Goal: Information Seeking & Learning: Check status

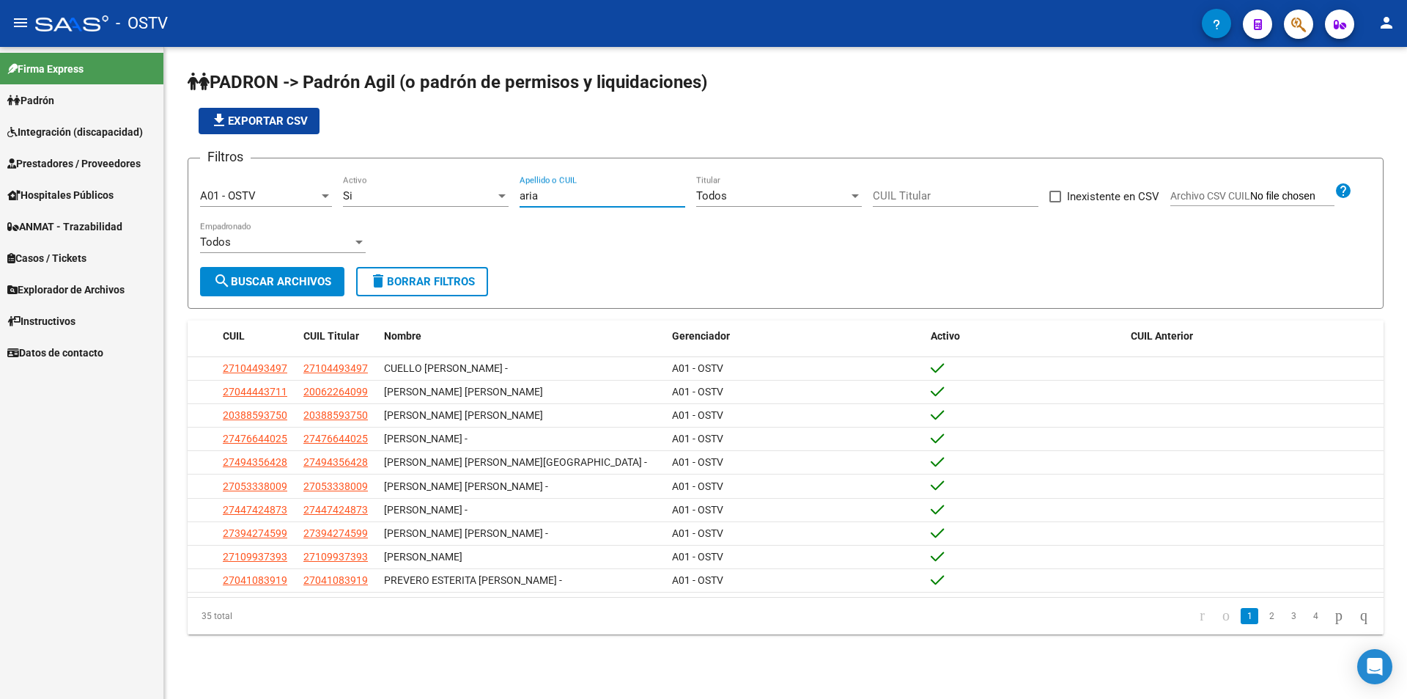
drag, startPoint x: 566, startPoint y: 202, endPoint x: 463, endPoint y: 199, distance: 102.6
click at [463, 199] on div "Filtros A01 - OSTV Seleccionar Gerenciador Si Activo aria Apellido o CUIL Todos…" at bounding box center [785, 218] width 1171 height 97
paste input "55648915"
type input "55648915"
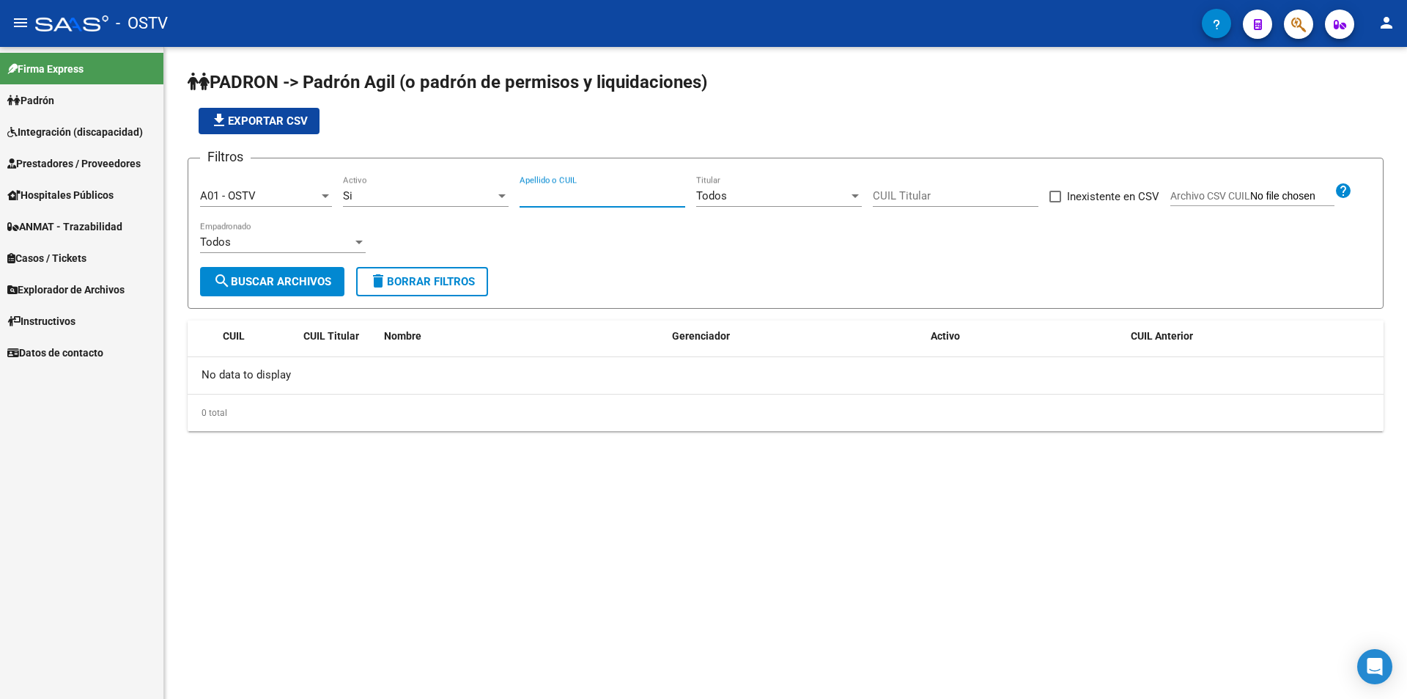
click at [520, 136] on app-list-header "PADRON -> Padrón Agil ([PERSON_NAME] de permisos y liquidaciones) file_download…" at bounding box center [786, 189] width 1196 height 238
click at [545, 199] on input "Apellido o CUIL" at bounding box center [603, 195] width 166 height 13
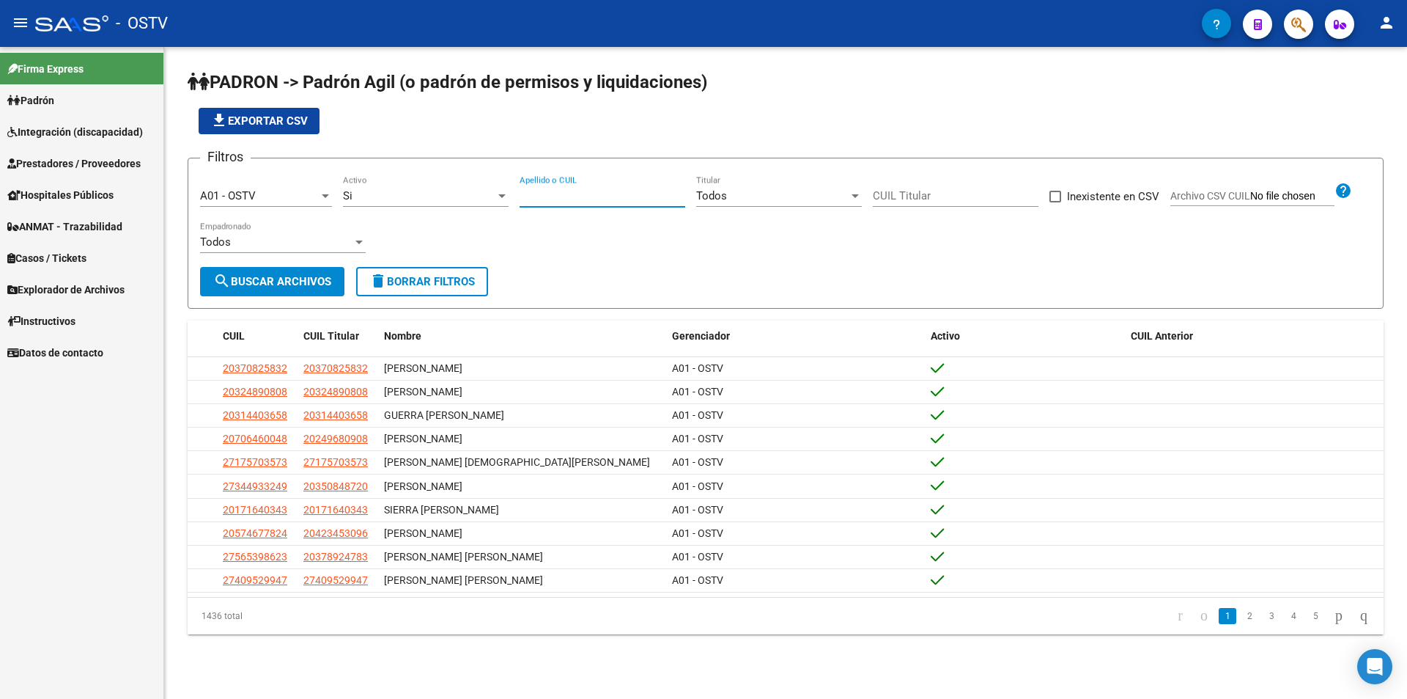
click at [557, 142] on app-list-header "PADRON -> Padrón Agil ([PERSON_NAME] de permisos y liquidaciones) file_download…" at bounding box center [786, 189] width 1196 height 238
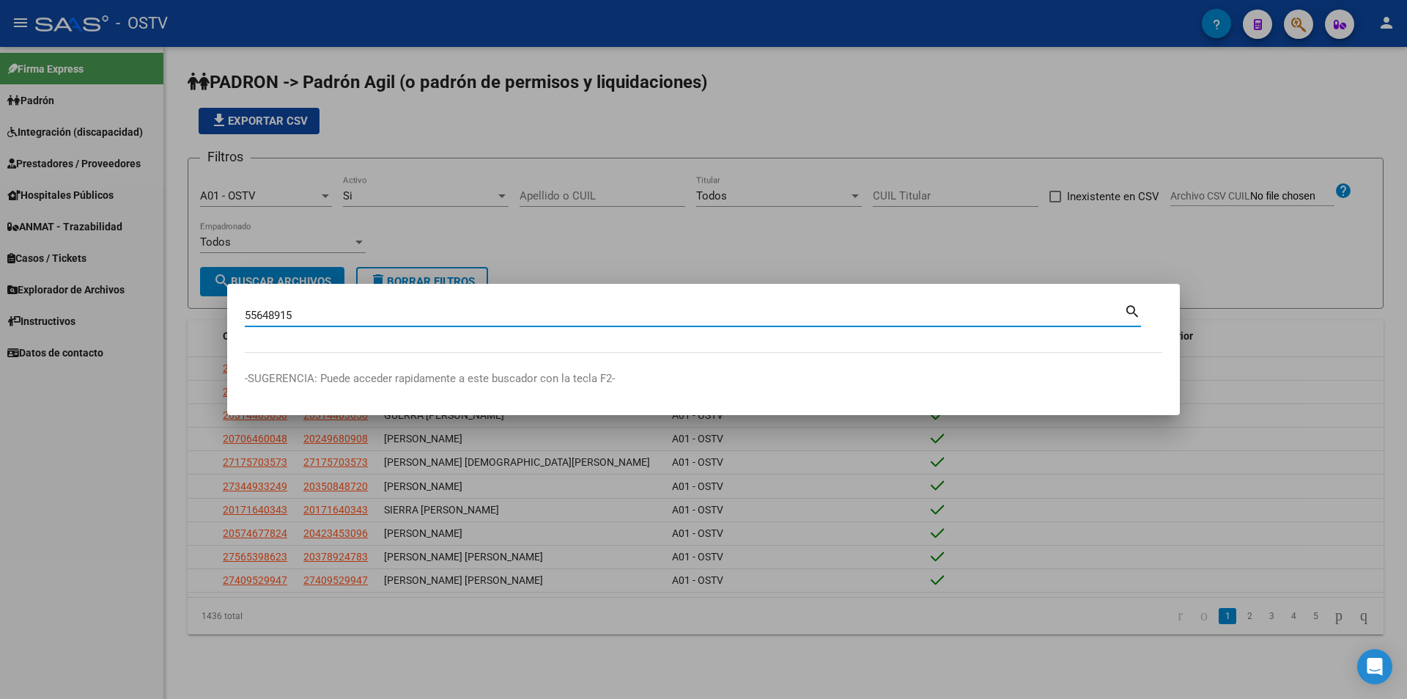
type input "55648915"
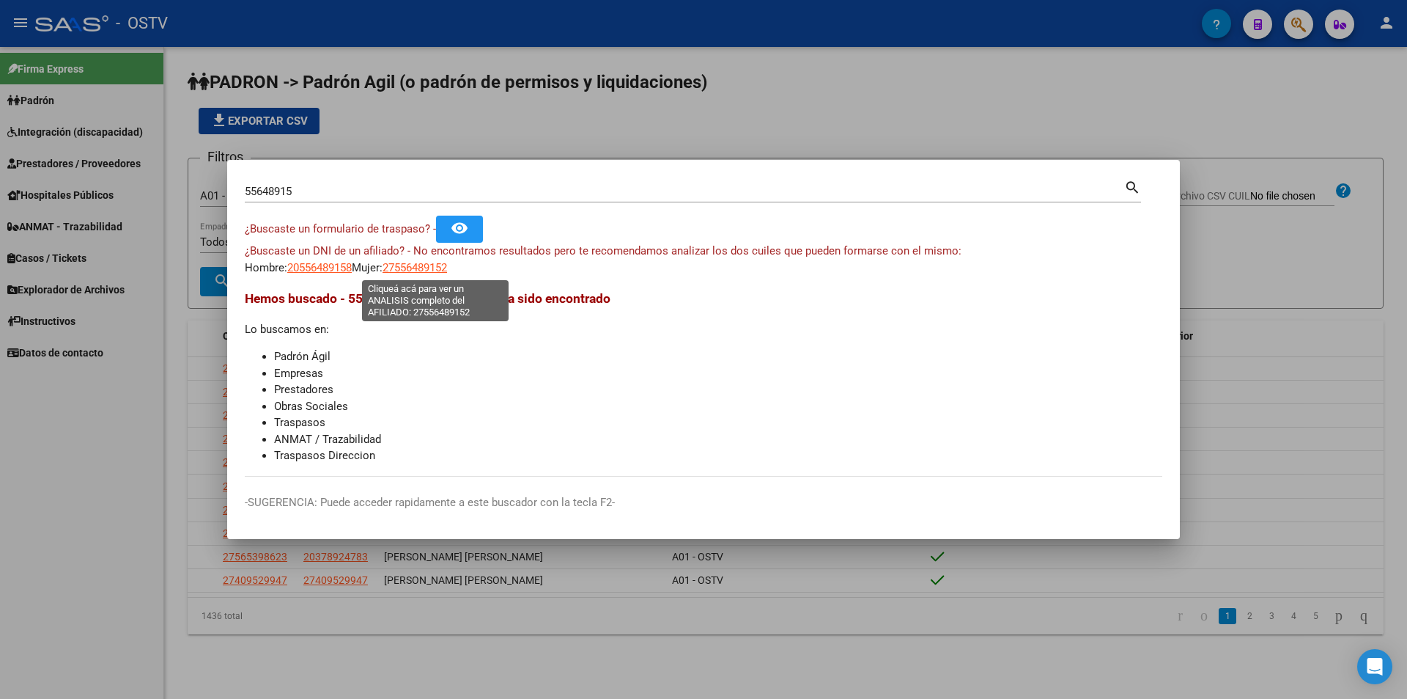
click at [411, 262] on span "27556489152" at bounding box center [415, 267] width 65 height 13
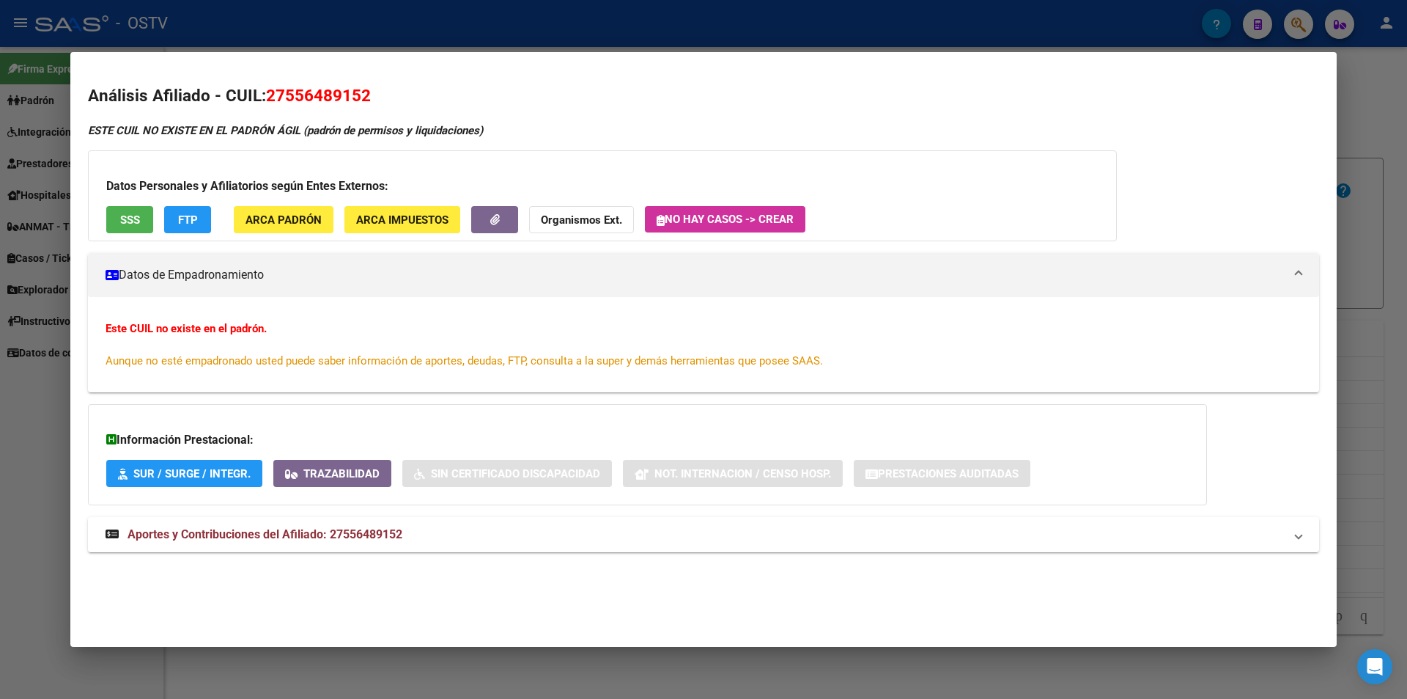
click at [419, 13] on div at bounding box center [703, 349] width 1407 height 699
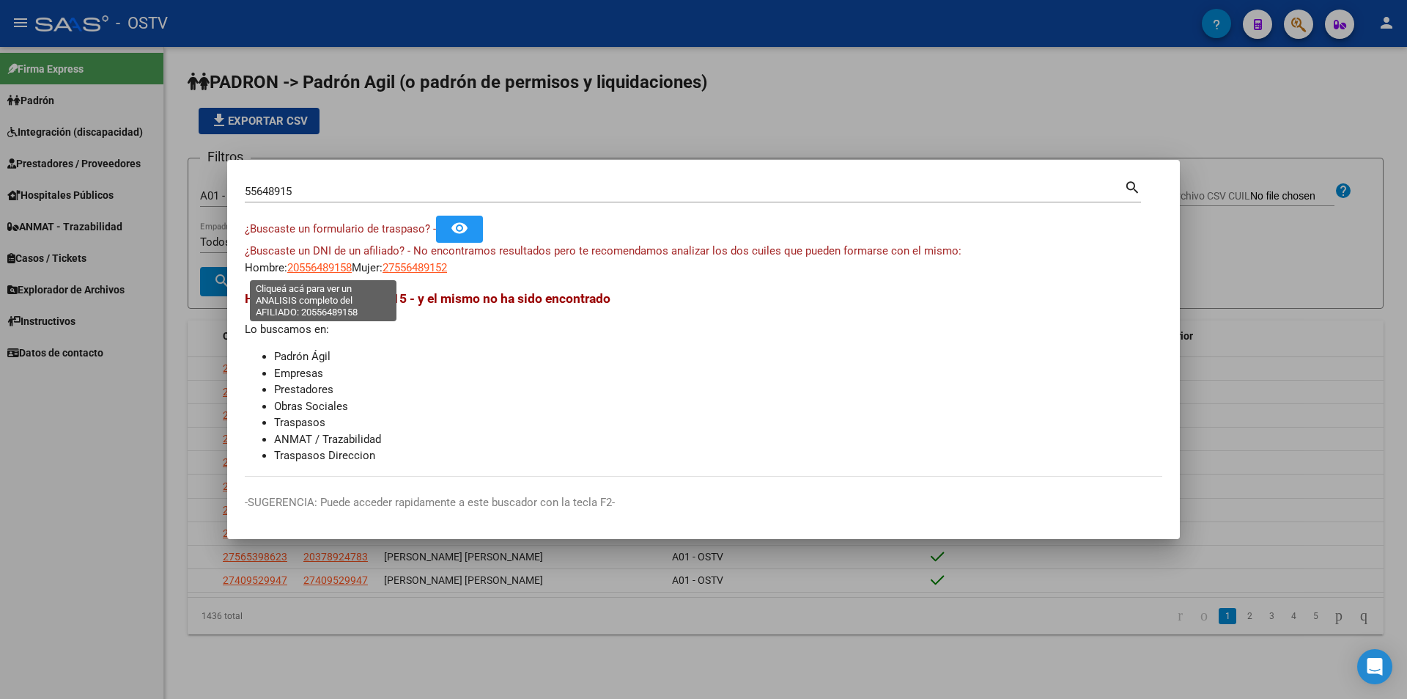
click at [297, 268] on span "20556489158" at bounding box center [319, 267] width 65 height 13
type textarea "20556489158"
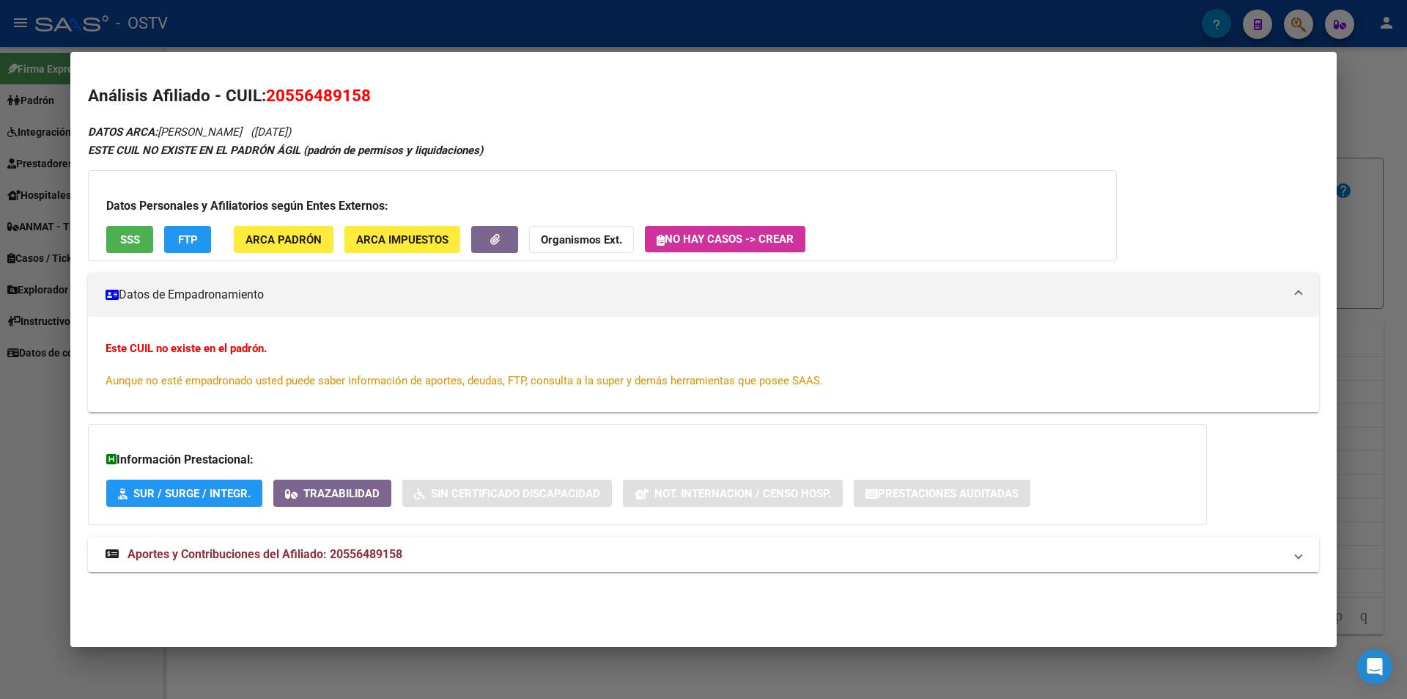
click at [291, 7] on div at bounding box center [703, 349] width 1407 height 699
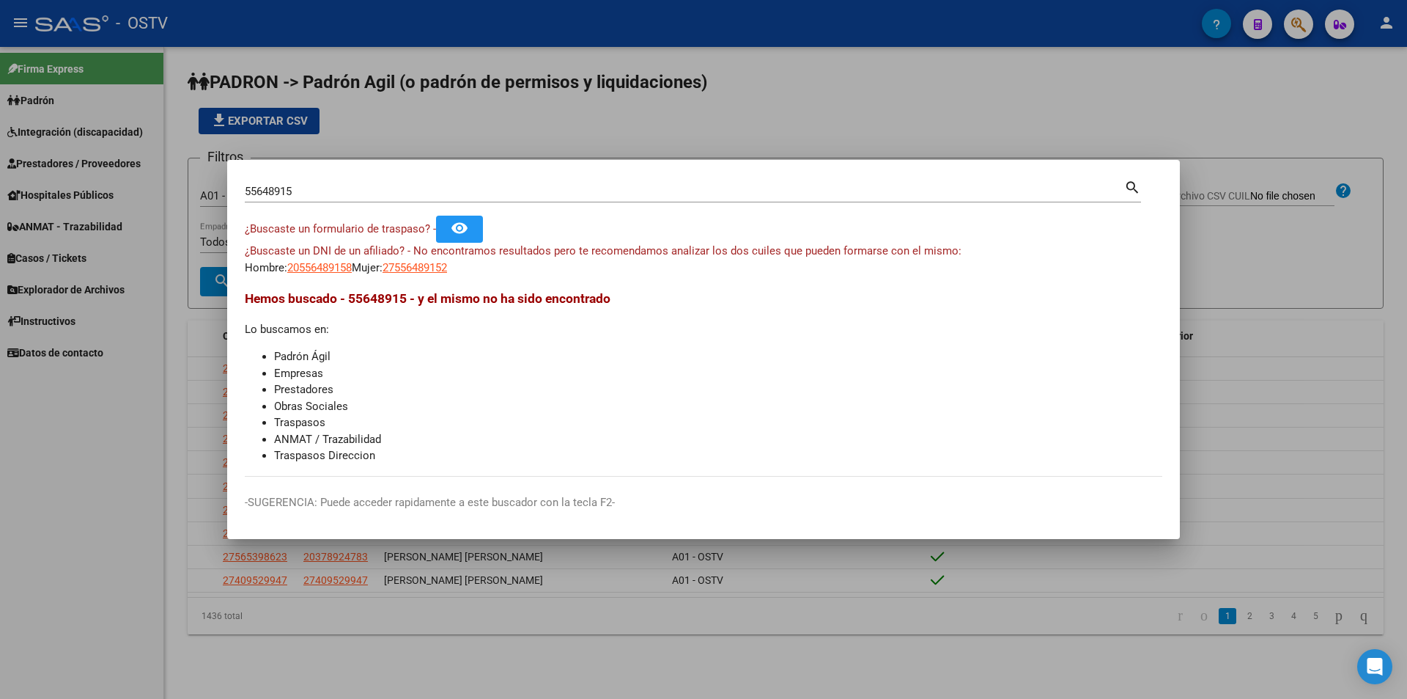
click at [774, 110] on div at bounding box center [703, 349] width 1407 height 699
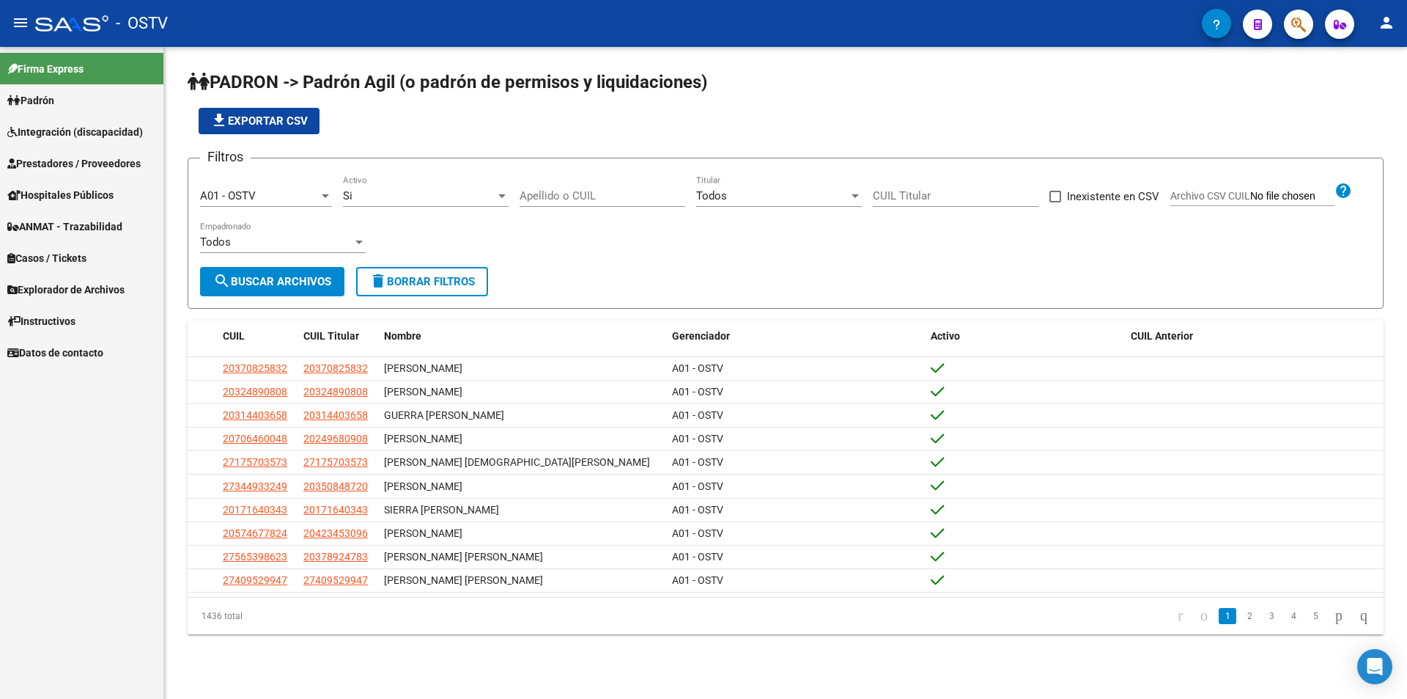
click at [770, 108] on div "file_download Exportar CSV" at bounding box center [786, 121] width 1196 height 26
